Goal: Task Accomplishment & Management: Manage account settings

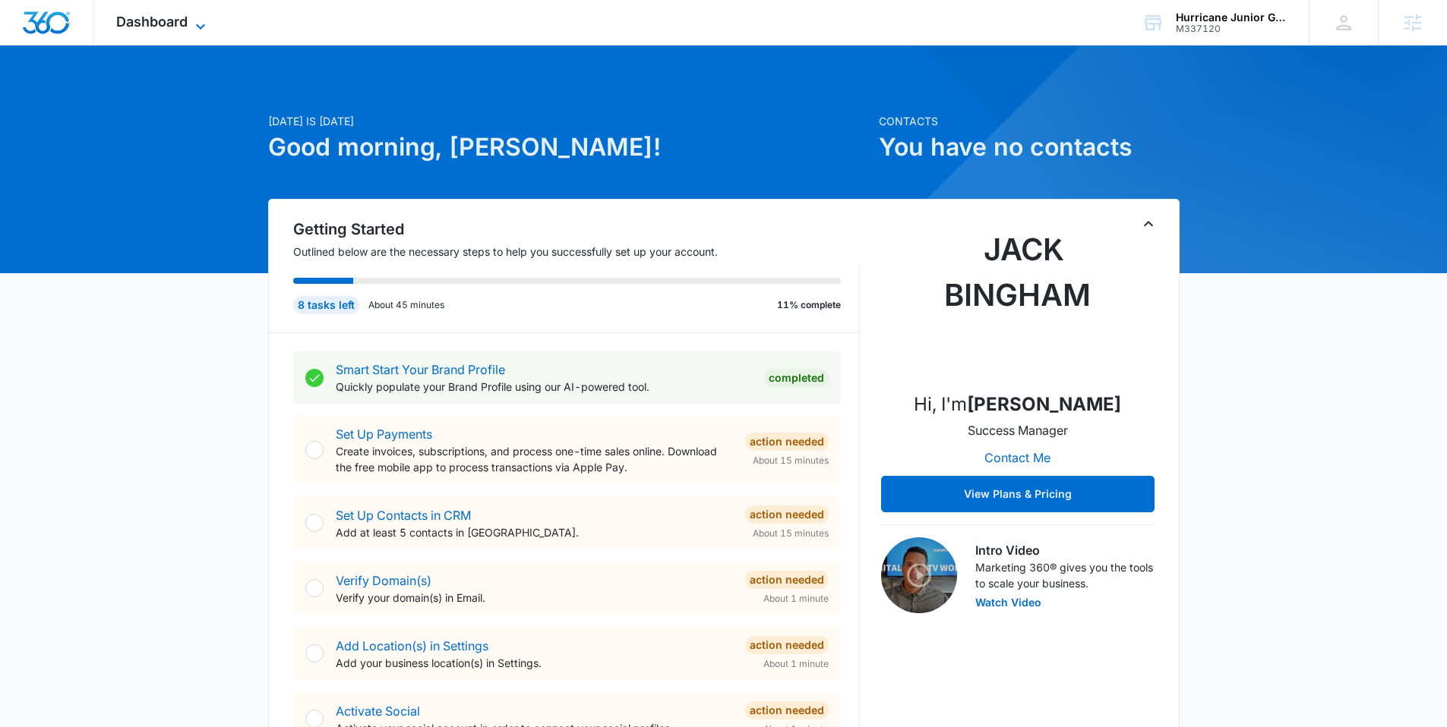
click at [188, 21] on span "Dashboard" at bounding box center [151, 22] width 71 height 16
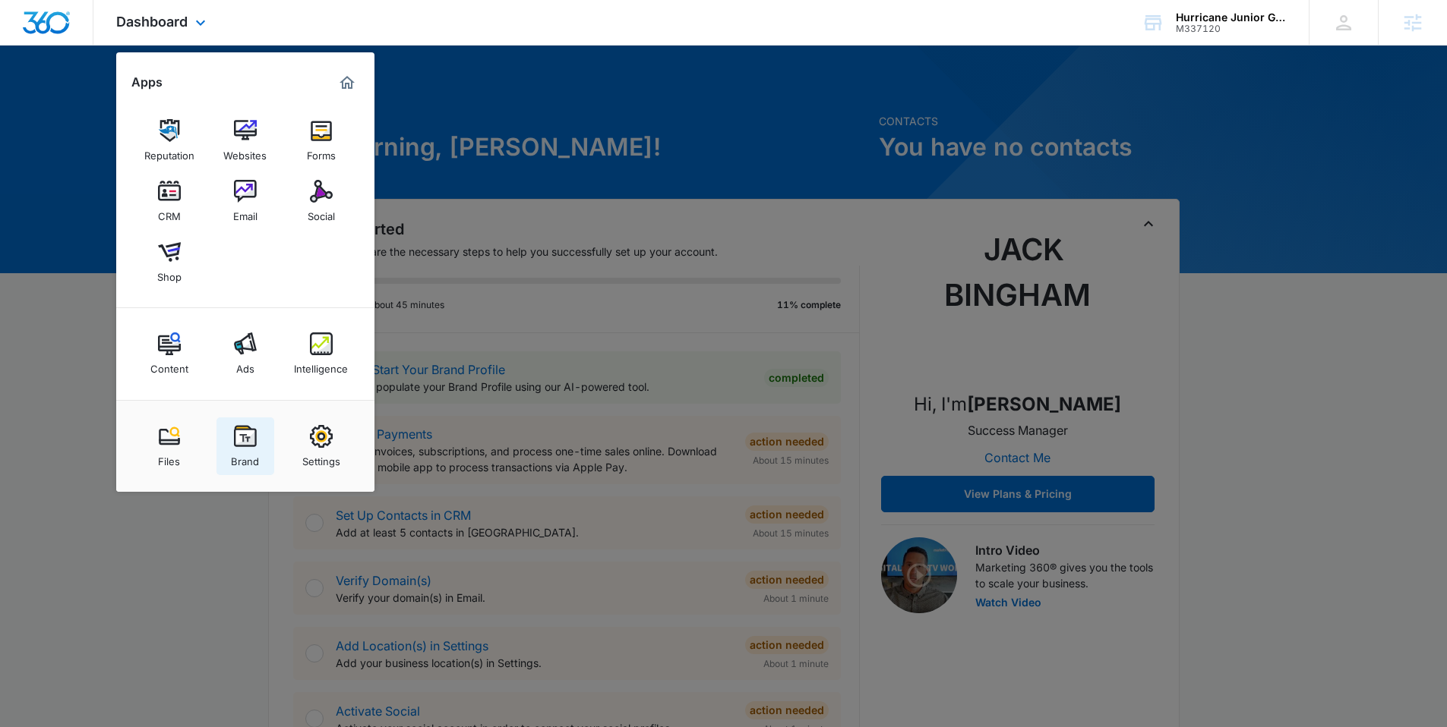
click at [232, 430] on link "Brand" at bounding box center [245, 447] width 58 height 58
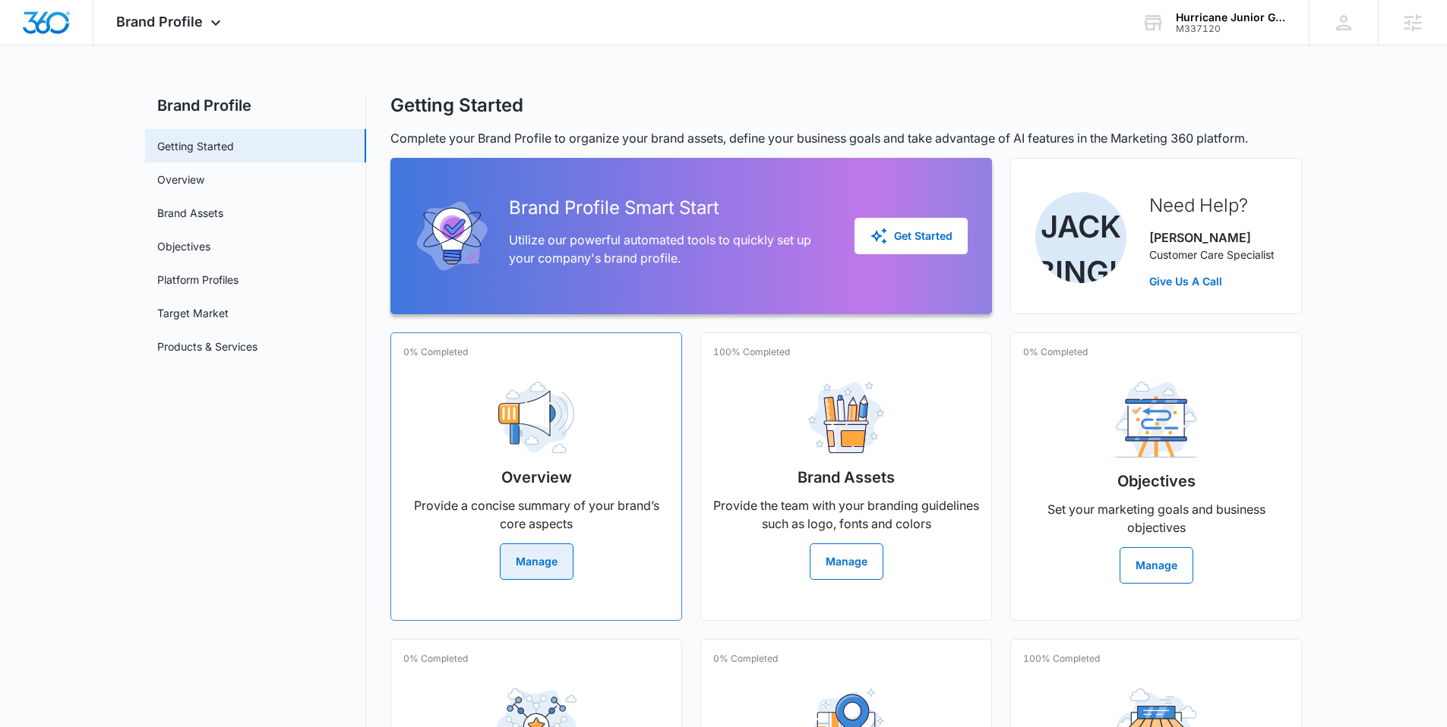
click at [551, 554] on button "Manage" at bounding box center [537, 562] width 74 height 36
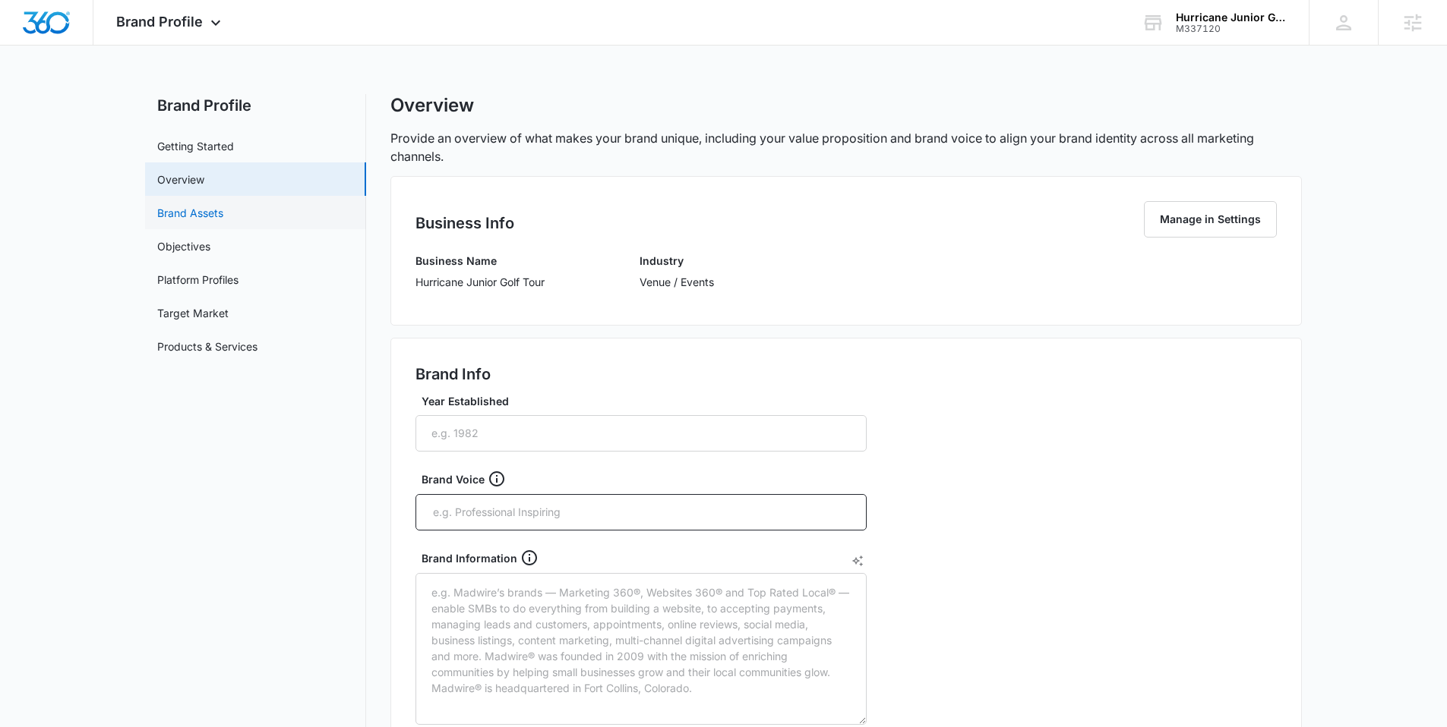
click at [189, 216] on link "Brand Assets" at bounding box center [190, 213] width 66 height 16
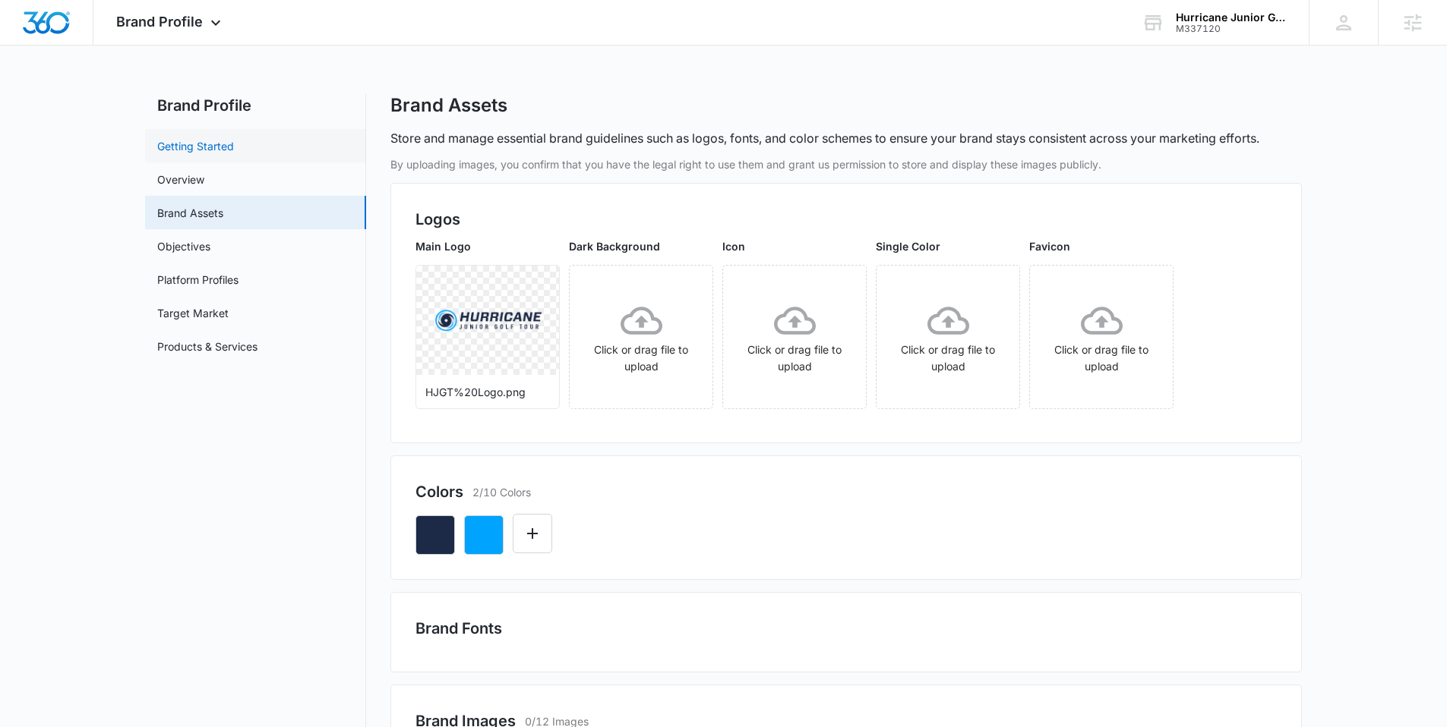
click at [216, 140] on link "Getting Started" at bounding box center [195, 146] width 77 height 16
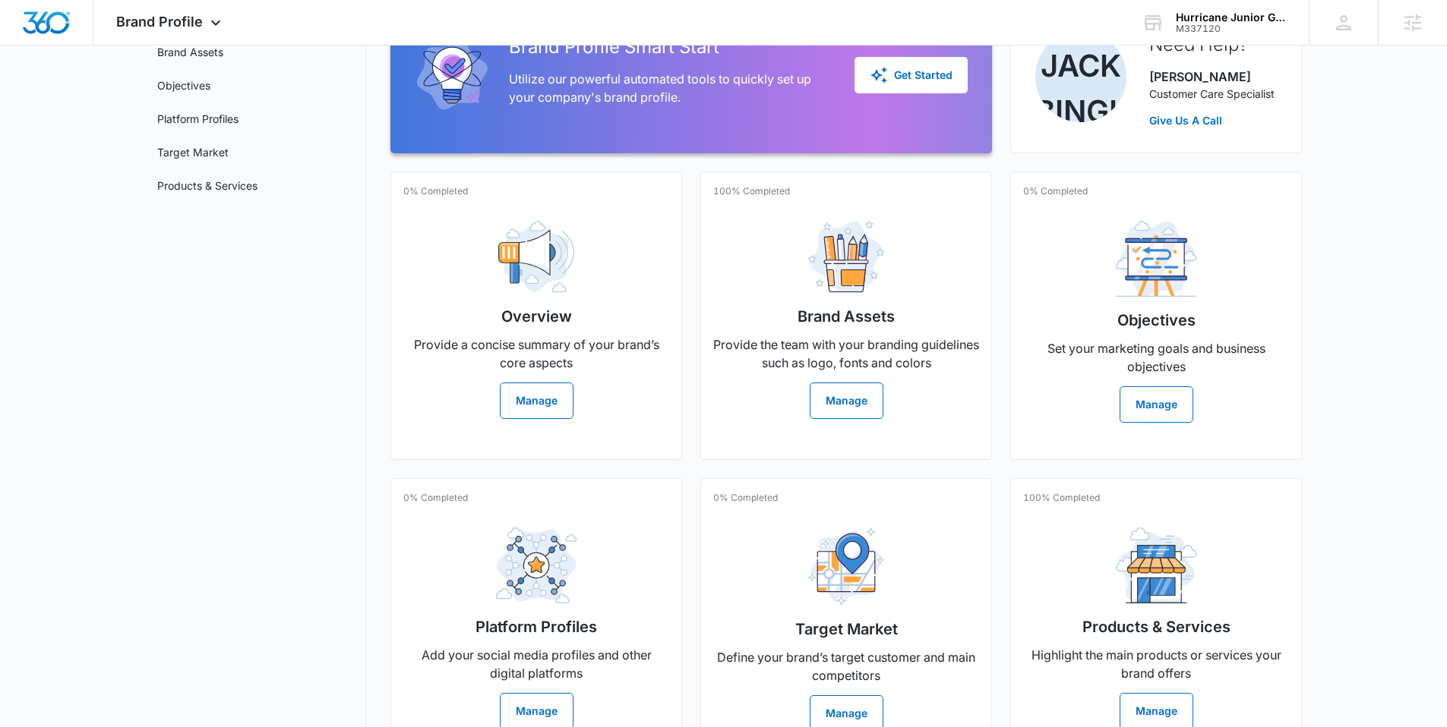
scroll to position [160, 0]
click at [537, 389] on button "Manage" at bounding box center [537, 401] width 74 height 36
